Goal: Task Accomplishment & Management: Use online tool/utility

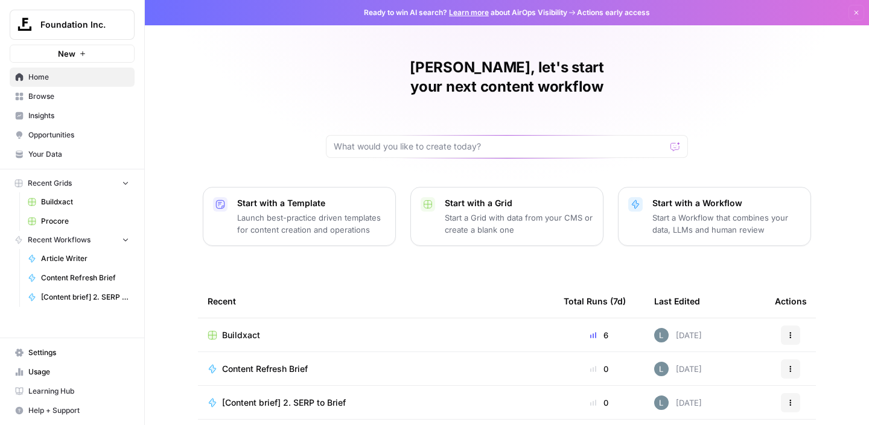
click at [253, 319] on td "Buildxact" at bounding box center [376, 335] width 356 height 33
click at [247, 329] on span "Buildxact" at bounding box center [241, 335] width 38 height 12
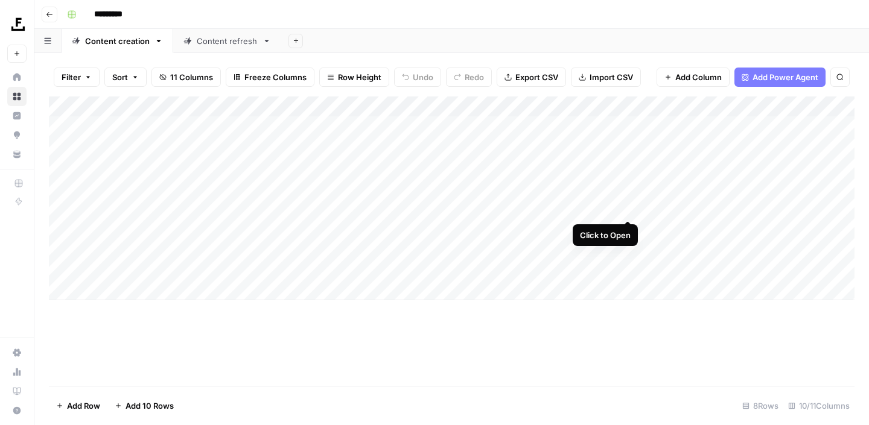
click at [629, 211] on div "Add Column" at bounding box center [452, 199] width 806 height 204
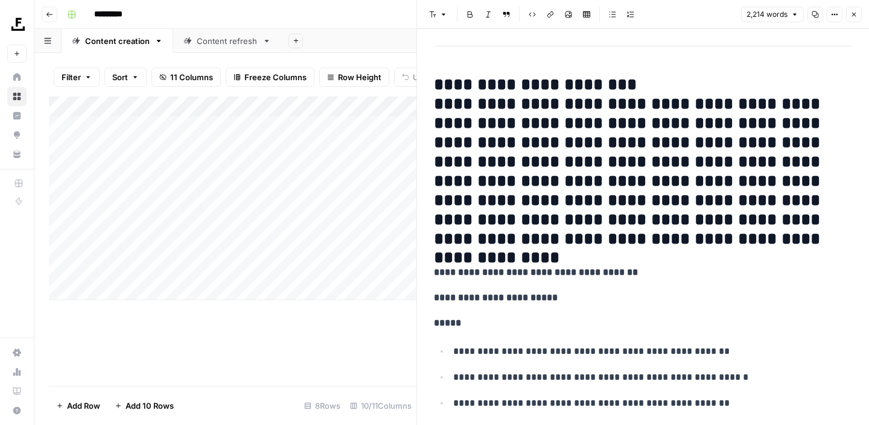
scroll to position [3050, 0]
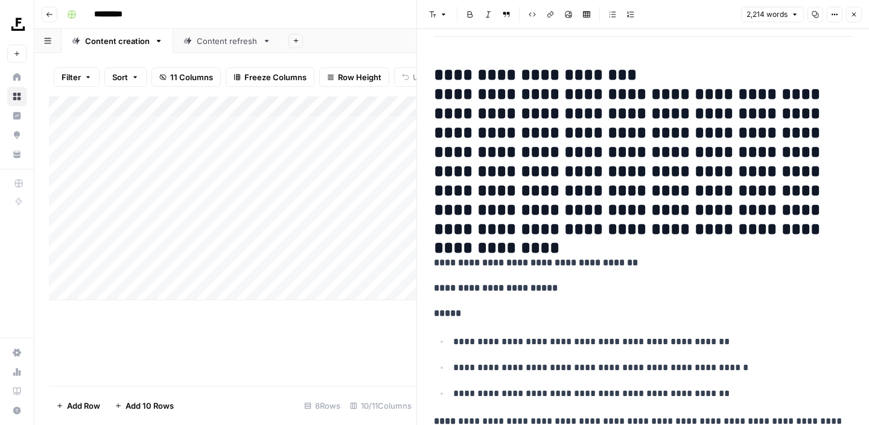
click at [544, 174] on h2 "**********" at bounding box center [643, 152] width 418 height 173
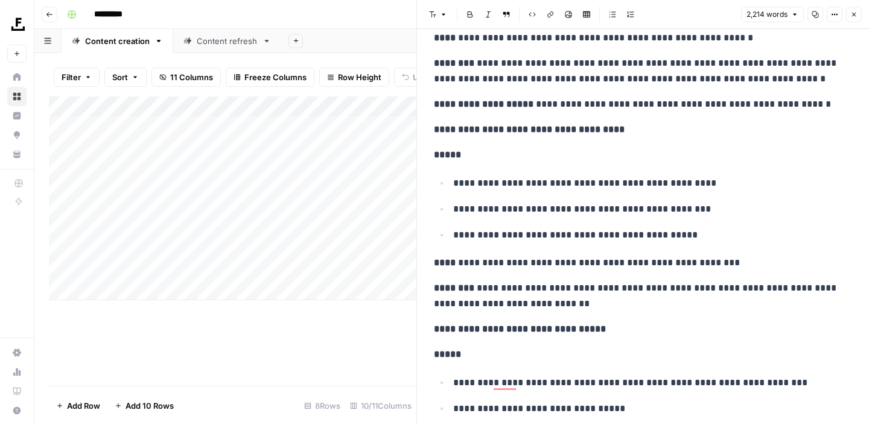
scroll to position [5266, 0]
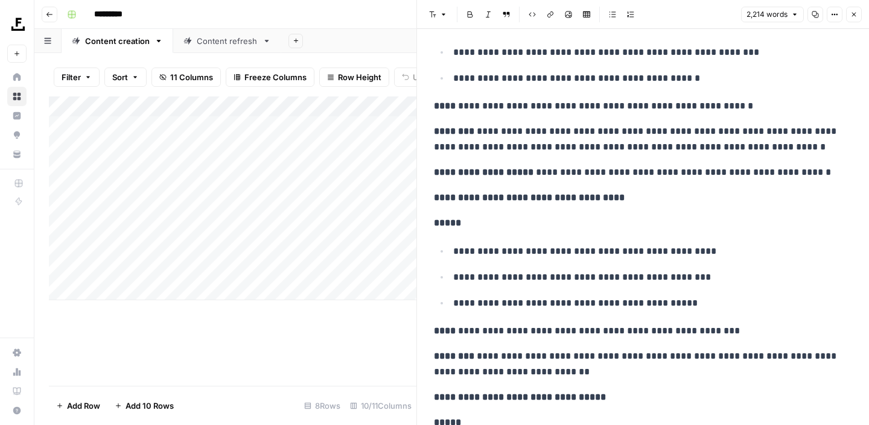
click at [244, 45] on div "Content refresh" at bounding box center [227, 41] width 61 height 12
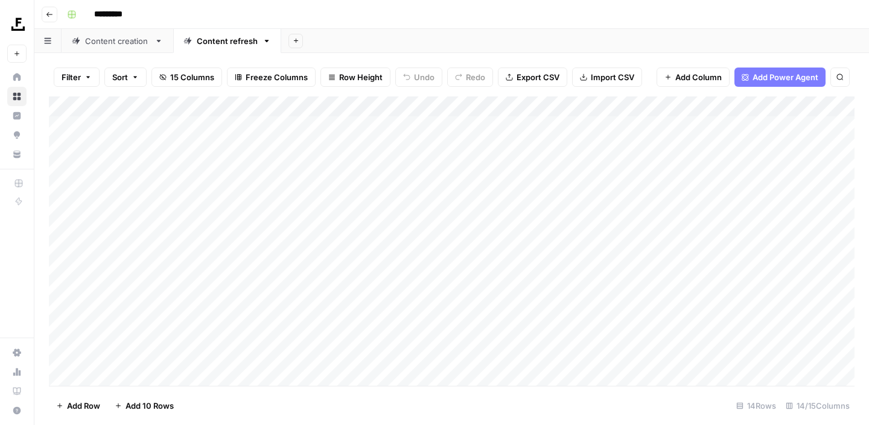
click at [127, 45] on div "Content creation" at bounding box center [117, 41] width 65 height 12
click at [204, 48] on link "Content refresh" at bounding box center [227, 41] width 108 height 24
click at [778, 316] on div "Add Column" at bounding box center [452, 242] width 806 height 290
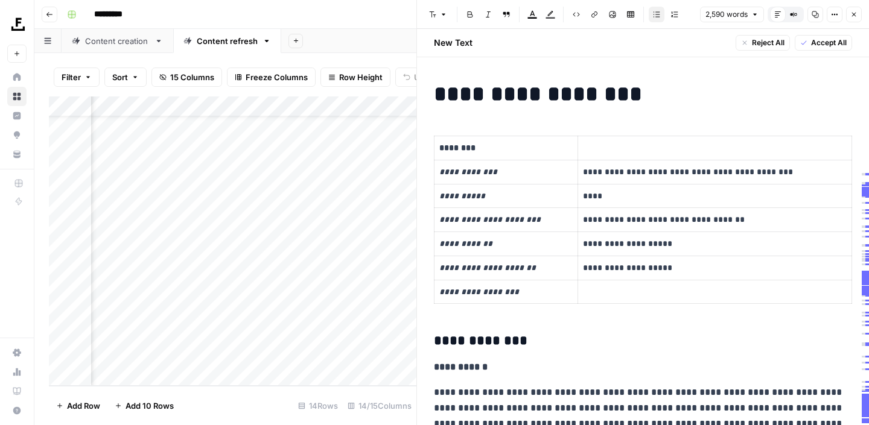
click at [852, 20] on button "Close" at bounding box center [854, 15] width 16 height 16
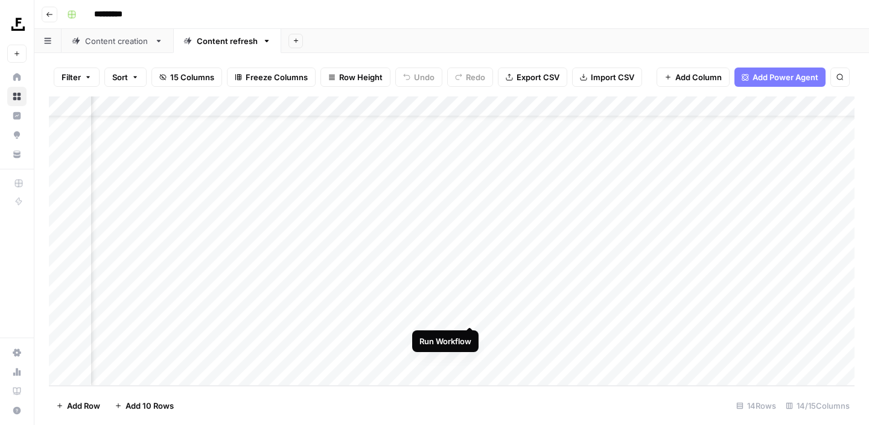
click at [469, 314] on div "Add Column" at bounding box center [452, 242] width 806 height 290
click at [779, 314] on div "Add Column" at bounding box center [452, 242] width 806 height 290
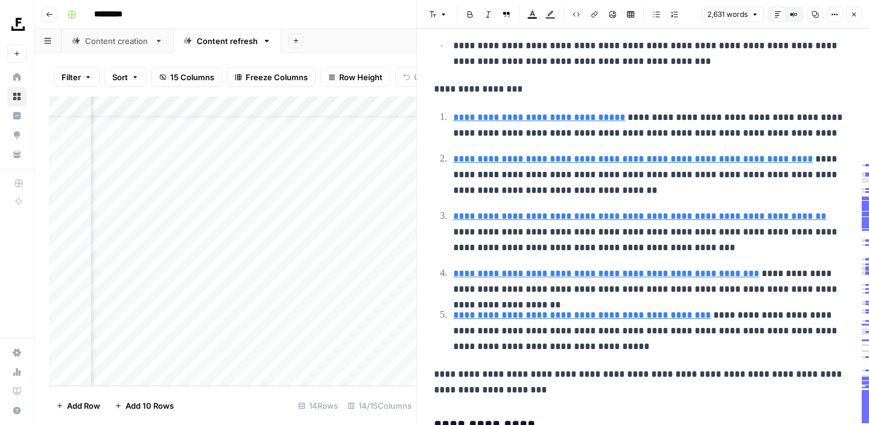
scroll to position [984, 0]
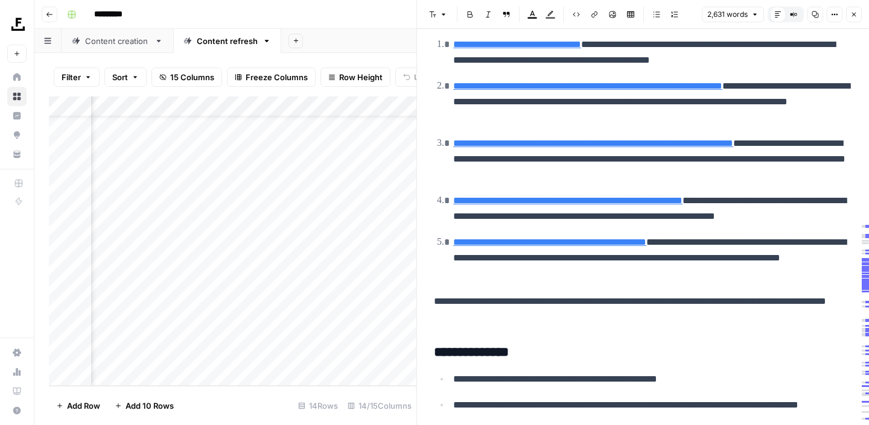
type input "[URL][DOMAIN_NAME]"
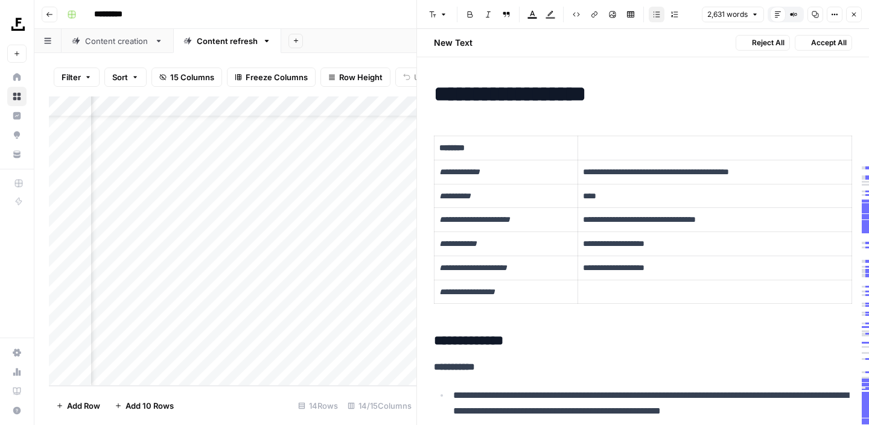
scroll to position [0, 0]
click at [815, 43] on span "Accept All" at bounding box center [829, 42] width 36 height 11
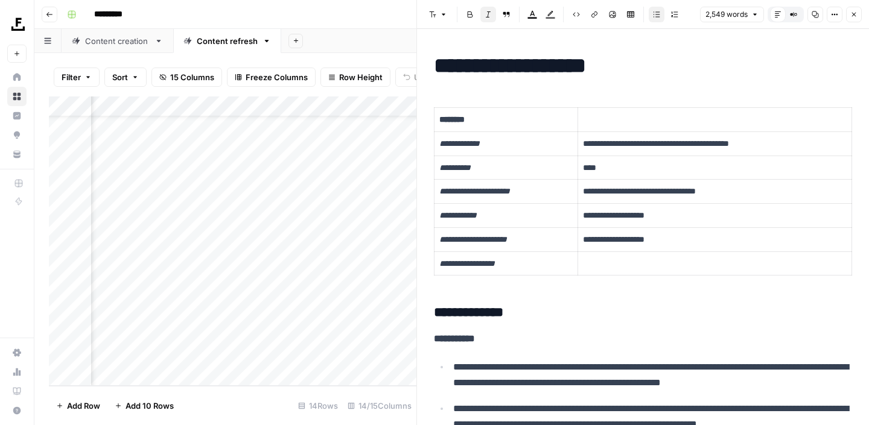
scroll to position [6306, 0]
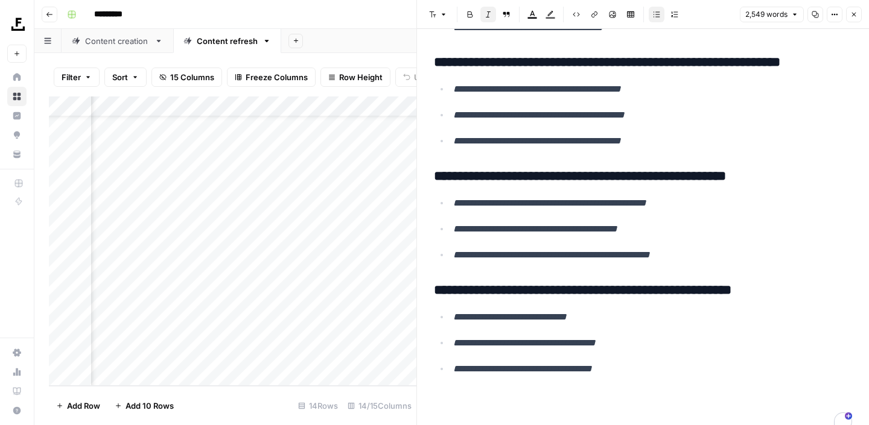
click at [857, 14] on span "Close" at bounding box center [857, 14] width 1 height 1
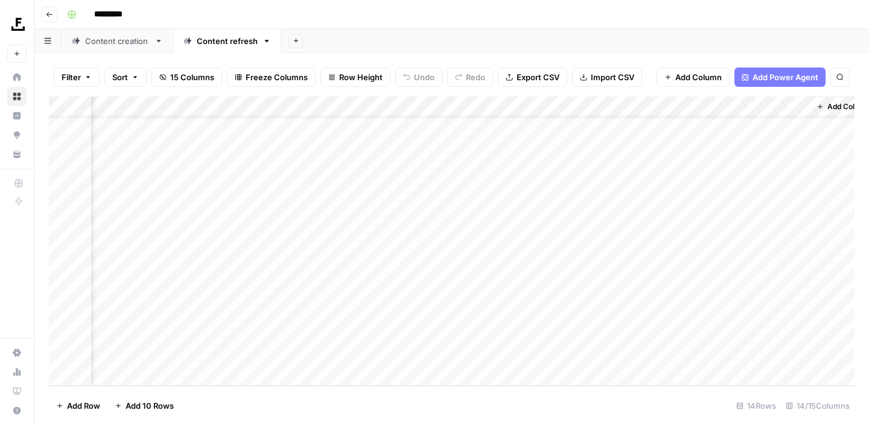
scroll to position [37, 1060]
click at [613, 314] on div "Add Column" at bounding box center [452, 242] width 806 height 290
click at [759, 313] on div "Add Column" at bounding box center [452, 242] width 806 height 290
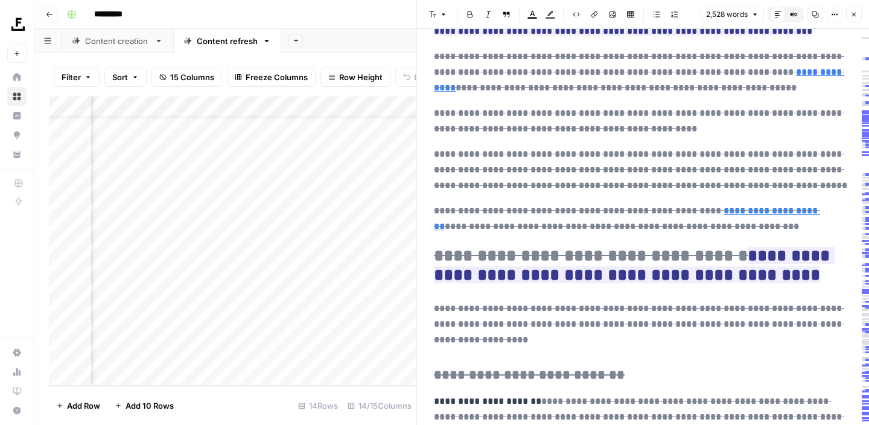
scroll to position [7, 0]
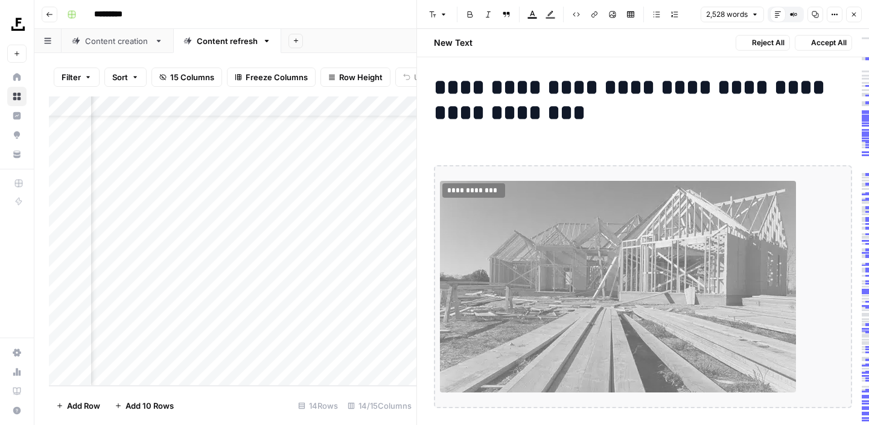
click at [46, 17] on icon "button" at bounding box center [49, 14] width 7 height 7
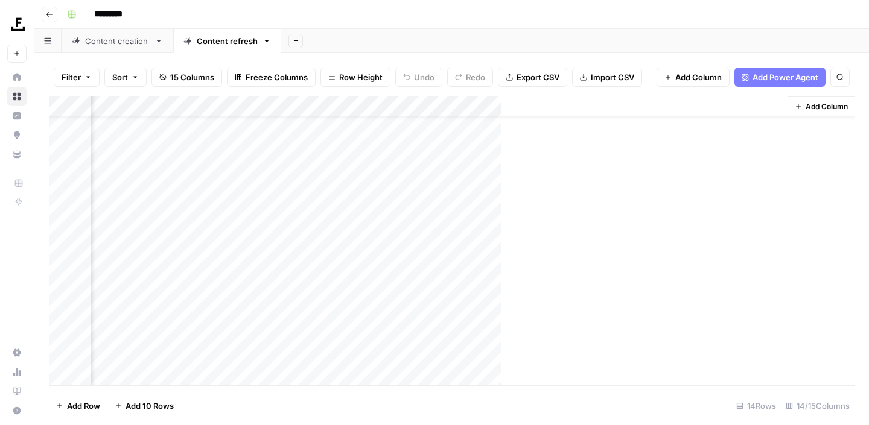
scroll to position [37, 1046]
click at [46, 17] on icon "button" at bounding box center [49, 14] width 7 height 7
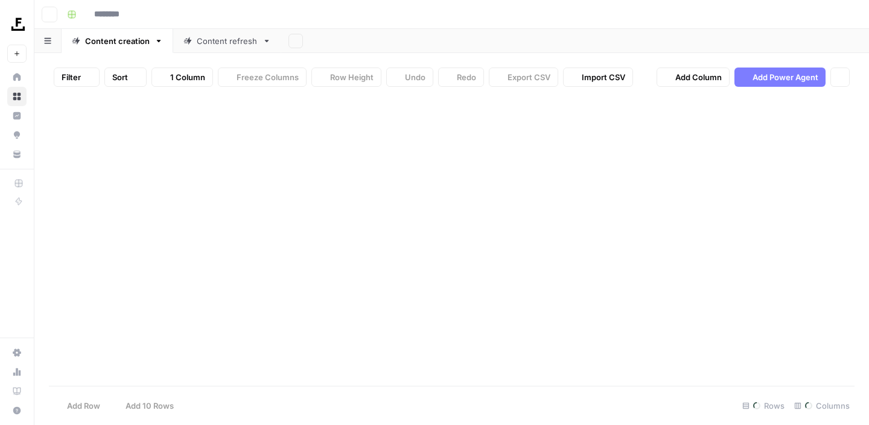
type input "*********"
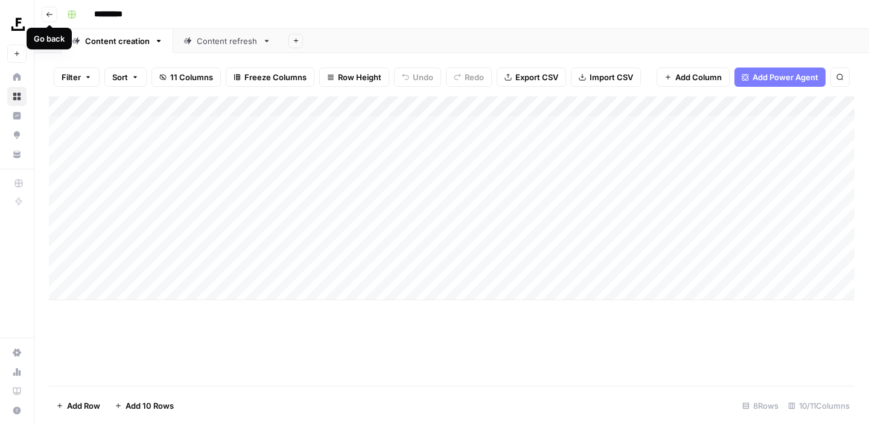
click at [46, 16] on icon "button" at bounding box center [49, 14] width 7 height 7
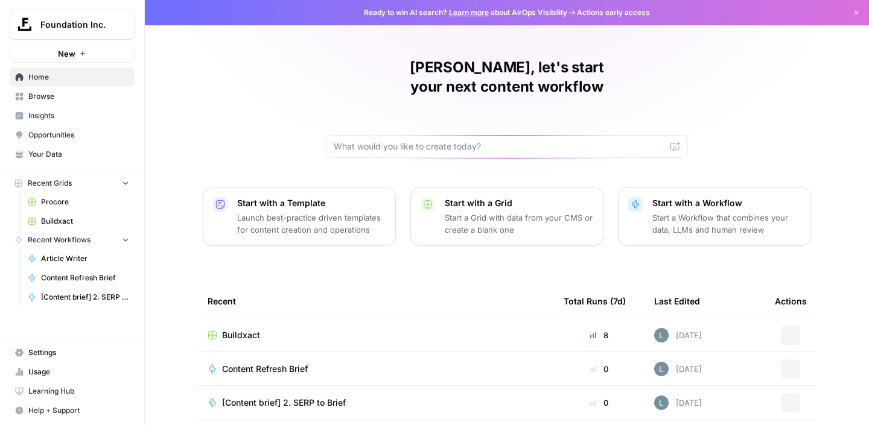
scroll to position [130, 0]
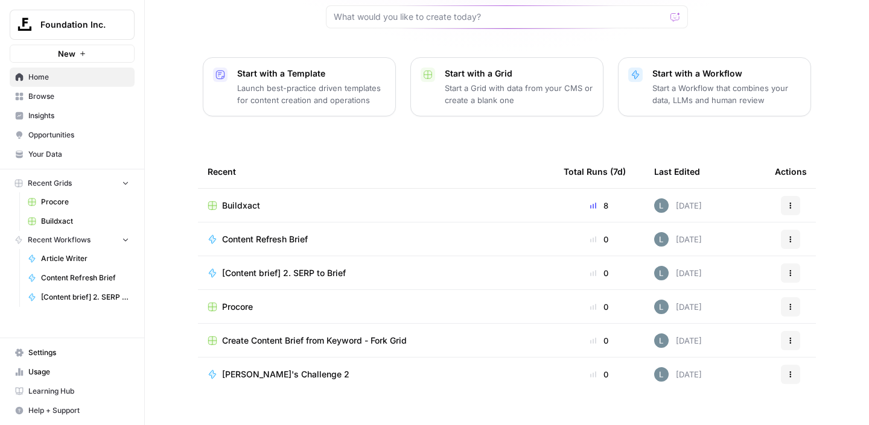
click at [237, 301] on span "Procore" at bounding box center [237, 307] width 31 height 12
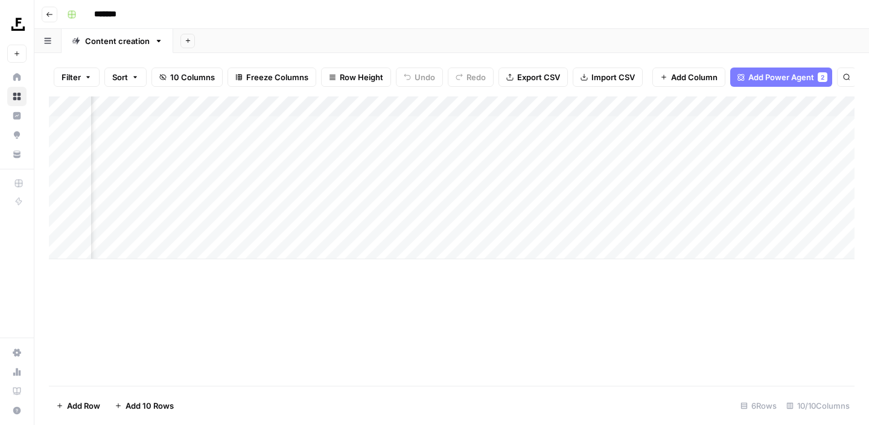
scroll to position [0, 92]
click at [466, 146] on div "Add Column" at bounding box center [452, 178] width 806 height 163
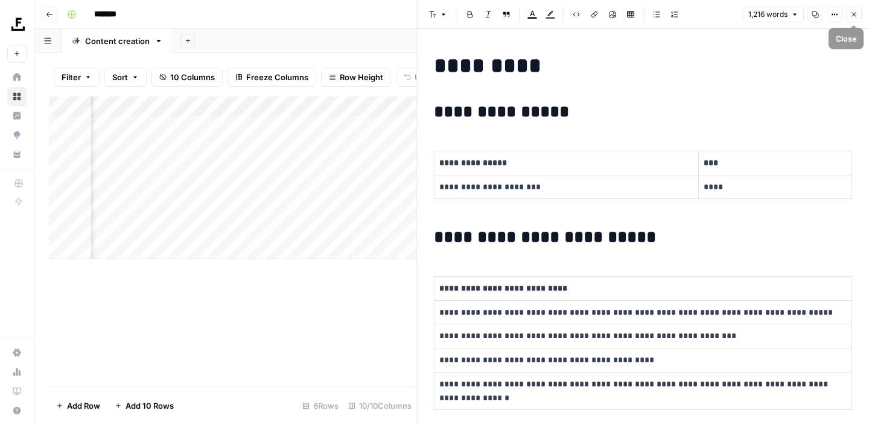
click at [851, 16] on icon "button" at bounding box center [853, 14] width 7 height 7
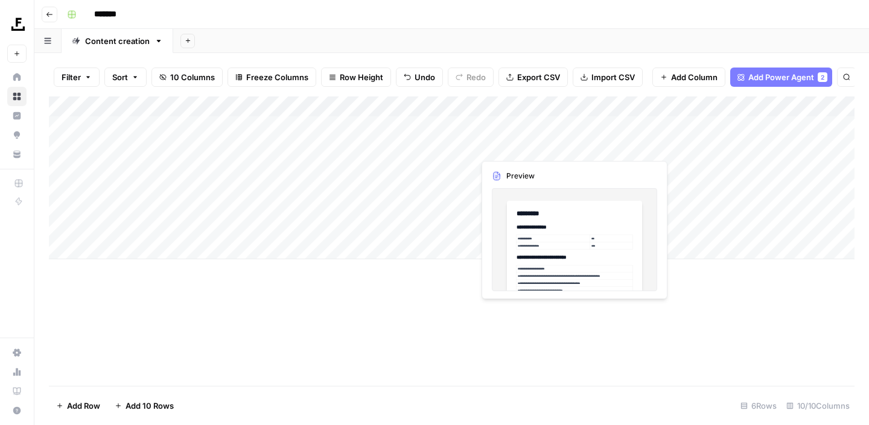
click at [555, 147] on div "Add Column" at bounding box center [452, 178] width 806 height 163
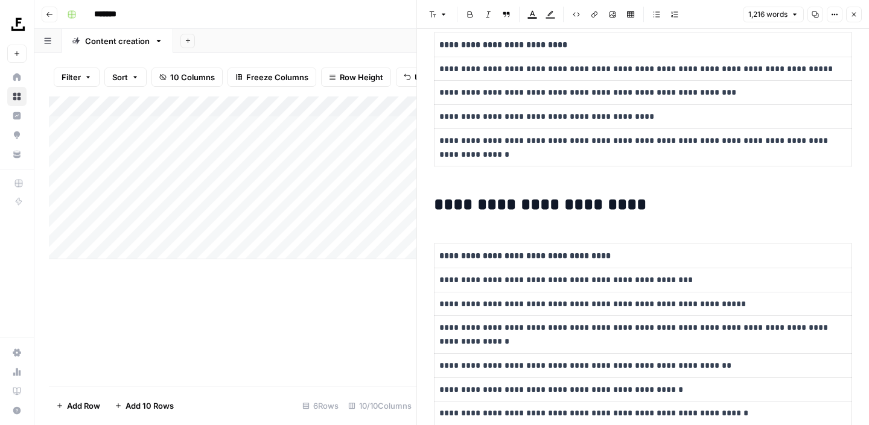
scroll to position [246, 0]
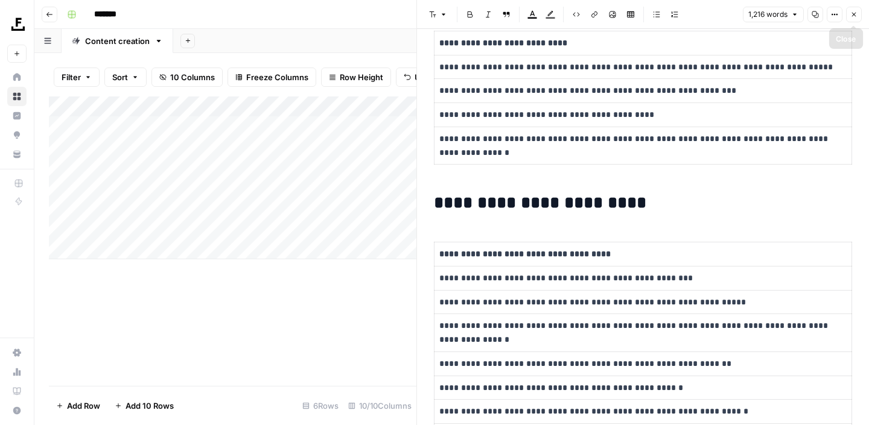
click at [854, 15] on icon "button" at bounding box center [854, 15] width 4 height 4
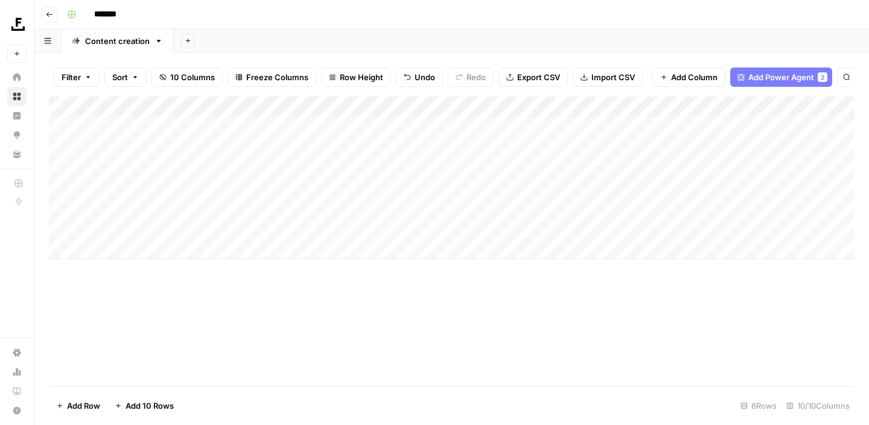
click at [556, 208] on div "Add Column" at bounding box center [452, 178] width 806 height 163
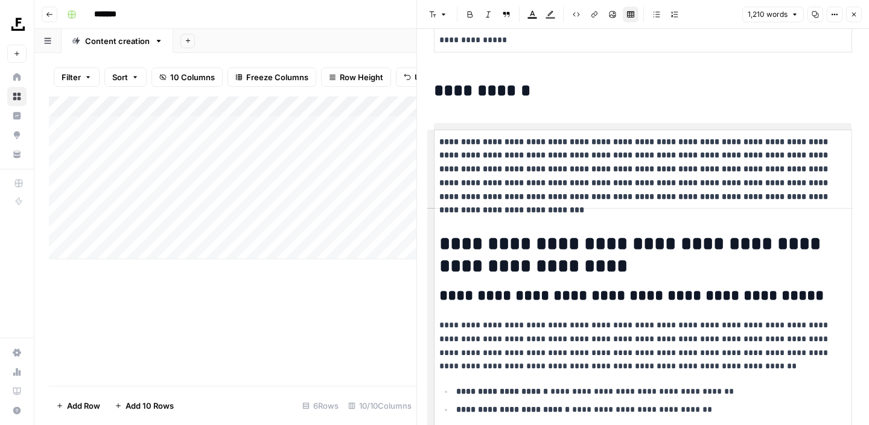
scroll to position [143, 0]
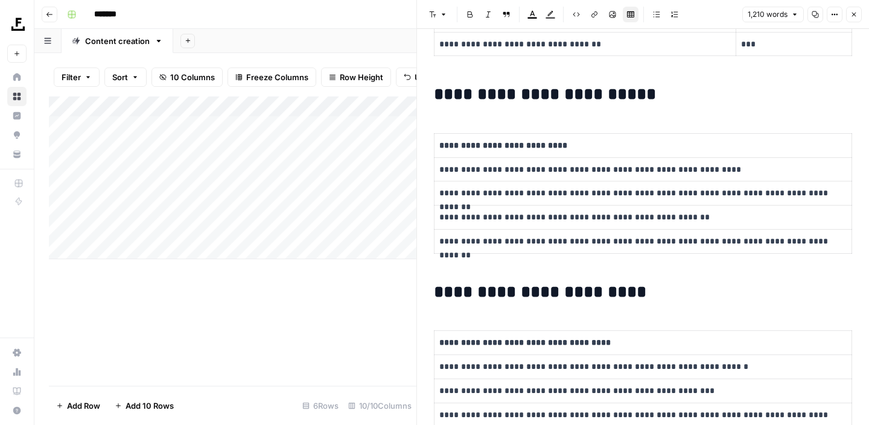
click at [856, 13] on icon "button" at bounding box center [853, 14] width 7 height 7
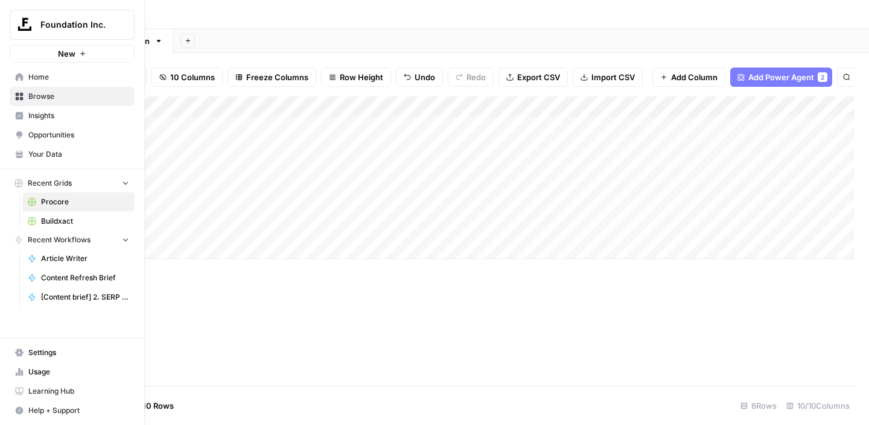
click at [63, 151] on span "Your Data" at bounding box center [78, 154] width 101 height 11
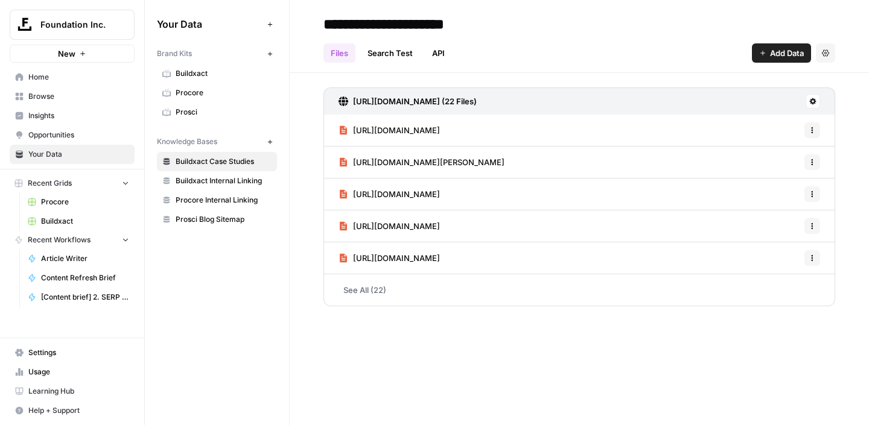
click at [193, 93] on span "Procore" at bounding box center [224, 92] width 96 height 11
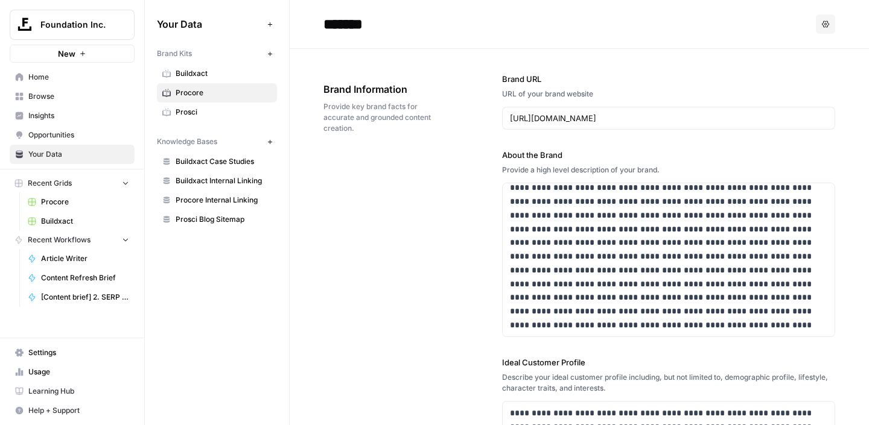
click at [57, 203] on span "Procore" at bounding box center [85, 202] width 88 height 11
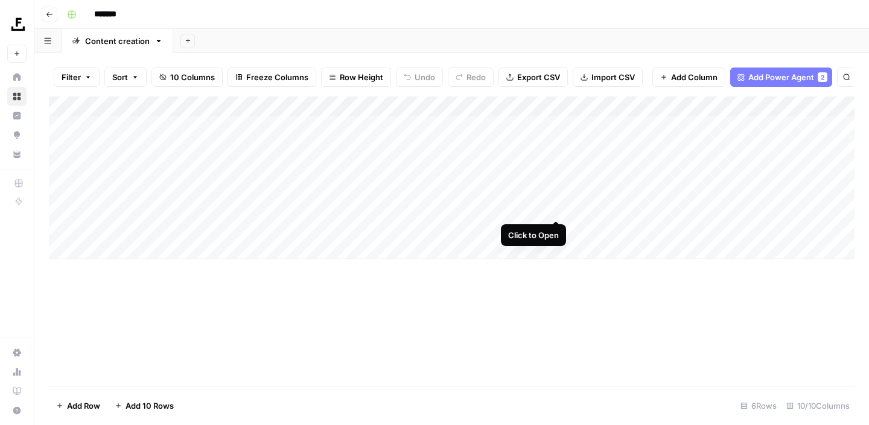
click at [555, 209] on div "Add Column" at bounding box center [452, 178] width 806 height 163
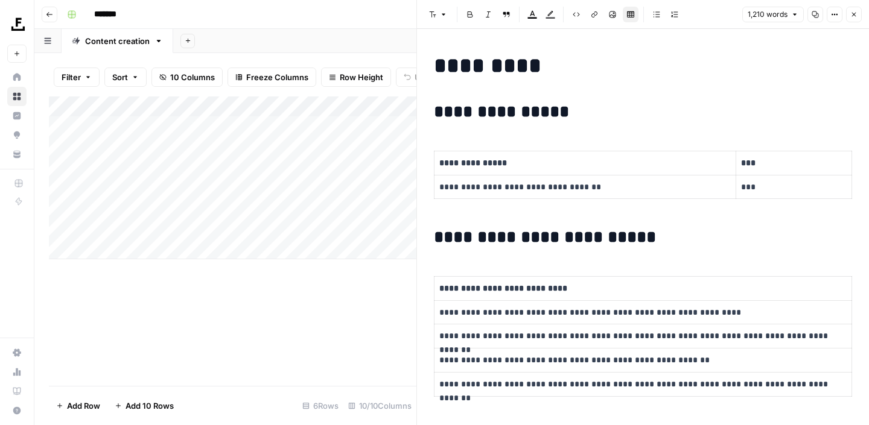
click at [856, 15] on icon "button" at bounding box center [853, 14] width 7 height 7
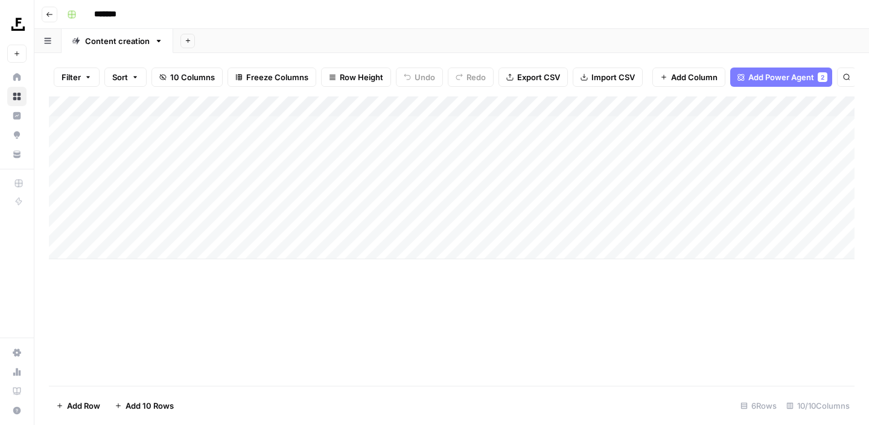
click at [556, 208] on div "Add Column" at bounding box center [452, 178] width 806 height 163
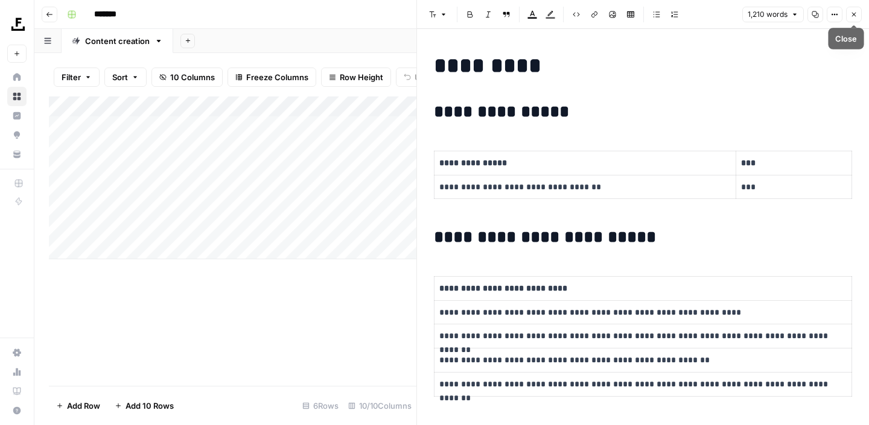
click at [856, 19] on button "Close" at bounding box center [854, 15] width 16 height 16
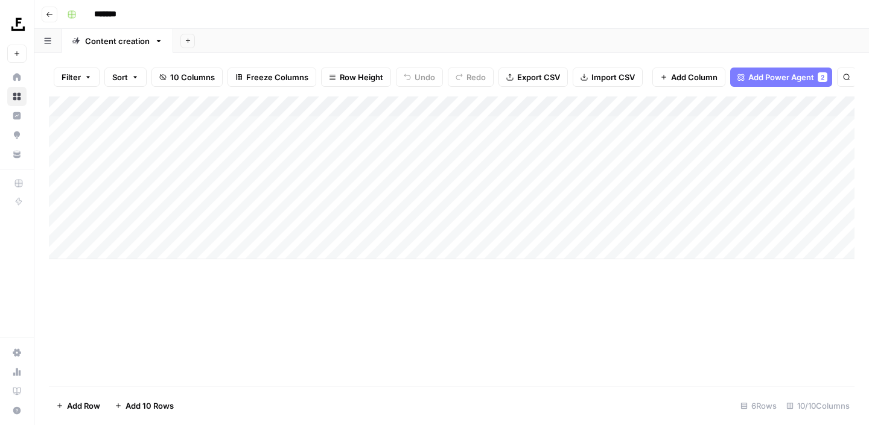
click at [121, 249] on div "Add Column" at bounding box center [452, 178] width 806 height 163
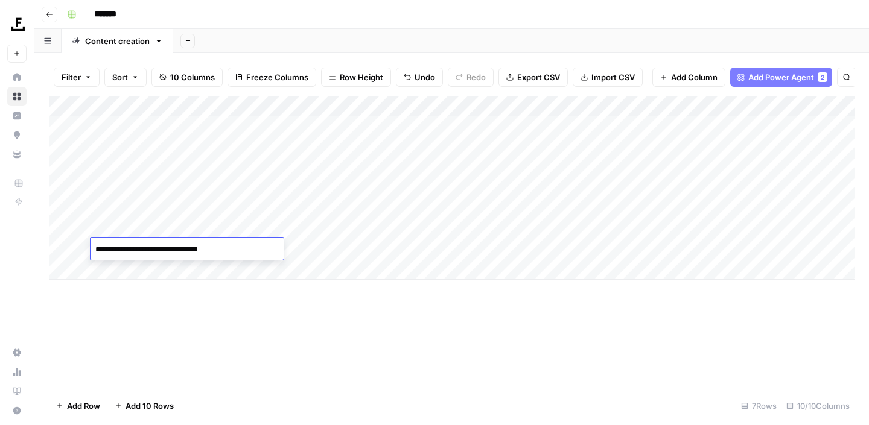
type textarea "**********"
click at [220, 310] on div "Add Column" at bounding box center [452, 242] width 806 height 290
click at [450, 107] on div "Add Column" at bounding box center [452, 188] width 806 height 183
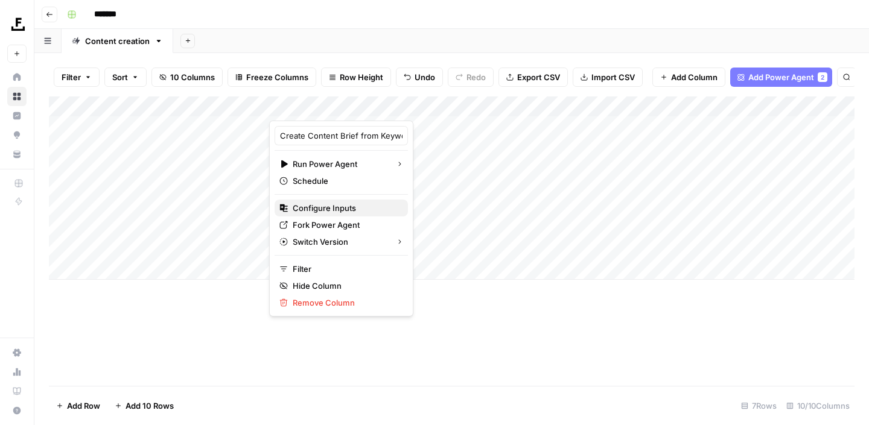
click at [336, 210] on span "Configure Inputs" at bounding box center [346, 208] width 106 height 12
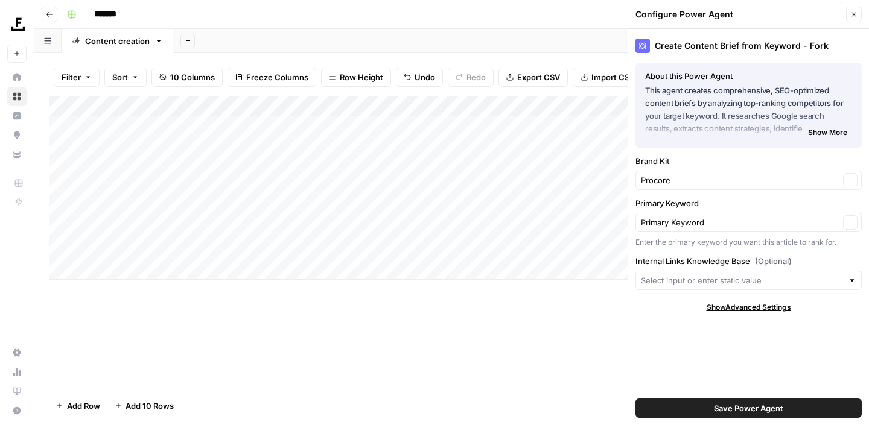
type input "Procore Internal Linking"
click at [847, 19] on button "Close" at bounding box center [854, 15] width 16 height 16
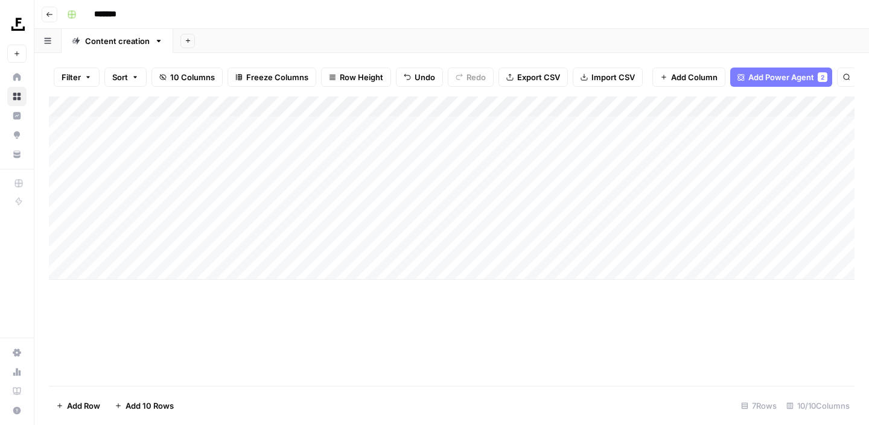
click at [374, 252] on div "Add Column" at bounding box center [452, 188] width 806 height 183
click at [465, 227] on div "Add Column" at bounding box center [452, 188] width 806 height 183
click at [443, 228] on div "Add Column" at bounding box center [452, 188] width 806 height 183
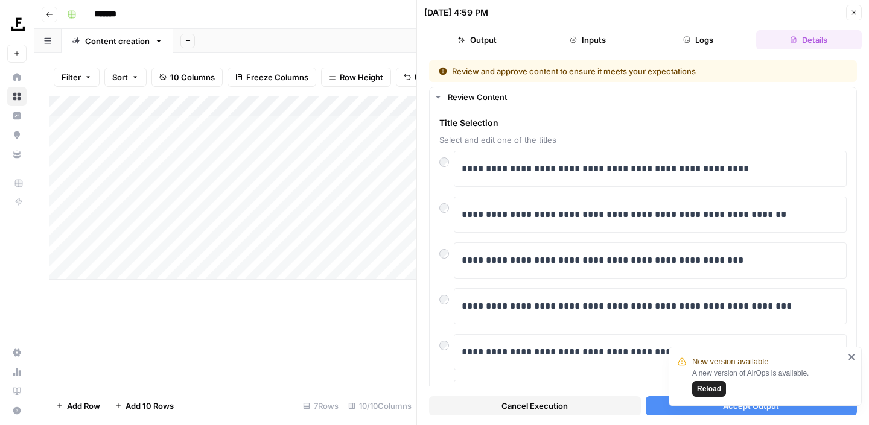
click at [850, 355] on icon "close" at bounding box center [851, 357] width 6 height 6
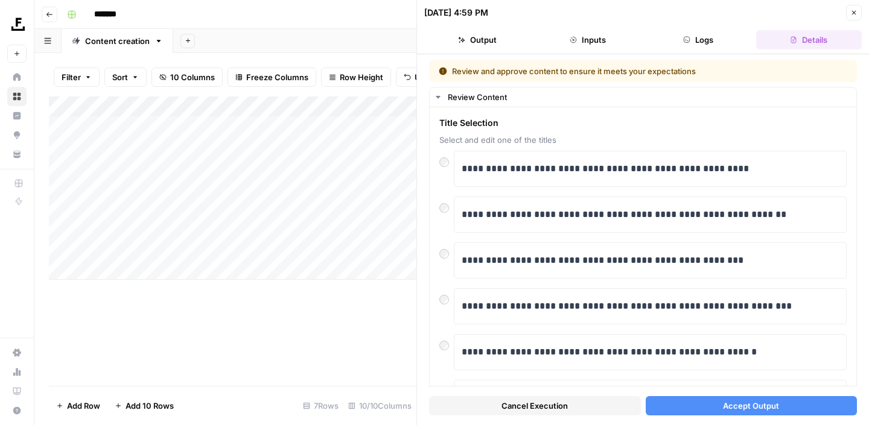
click at [695, 402] on button "Accept Output" at bounding box center [752, 405] width 212 height 19
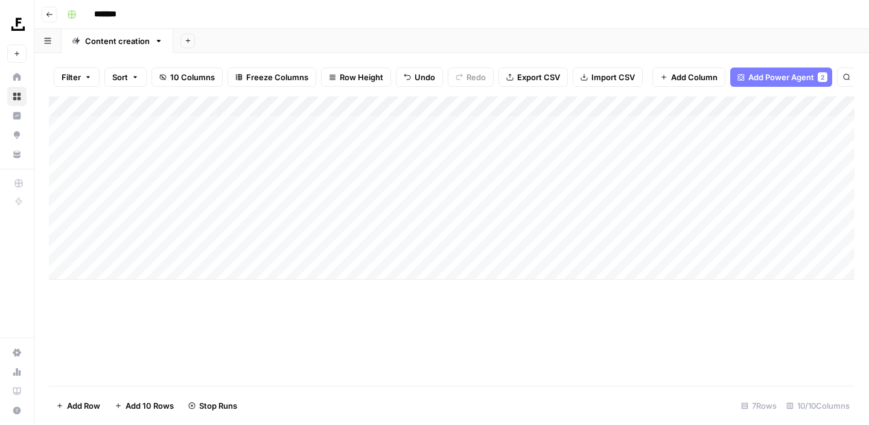
click at [464, 252] on div "Add Column" at bounding box center [452, 188] width 806 height 183
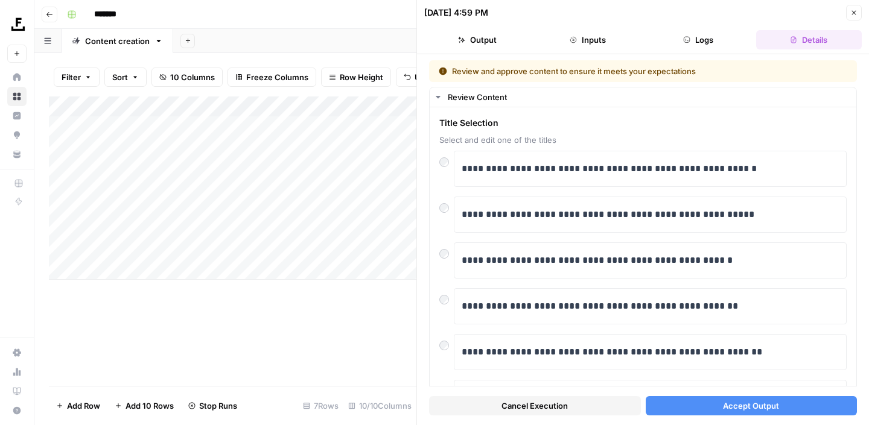
click at [685, 408] on button "Accept Output" at bounding box center [752, 405] width 212 height 19
